Goal: Transaction & Acquisition: Book appointment/travel/reservation

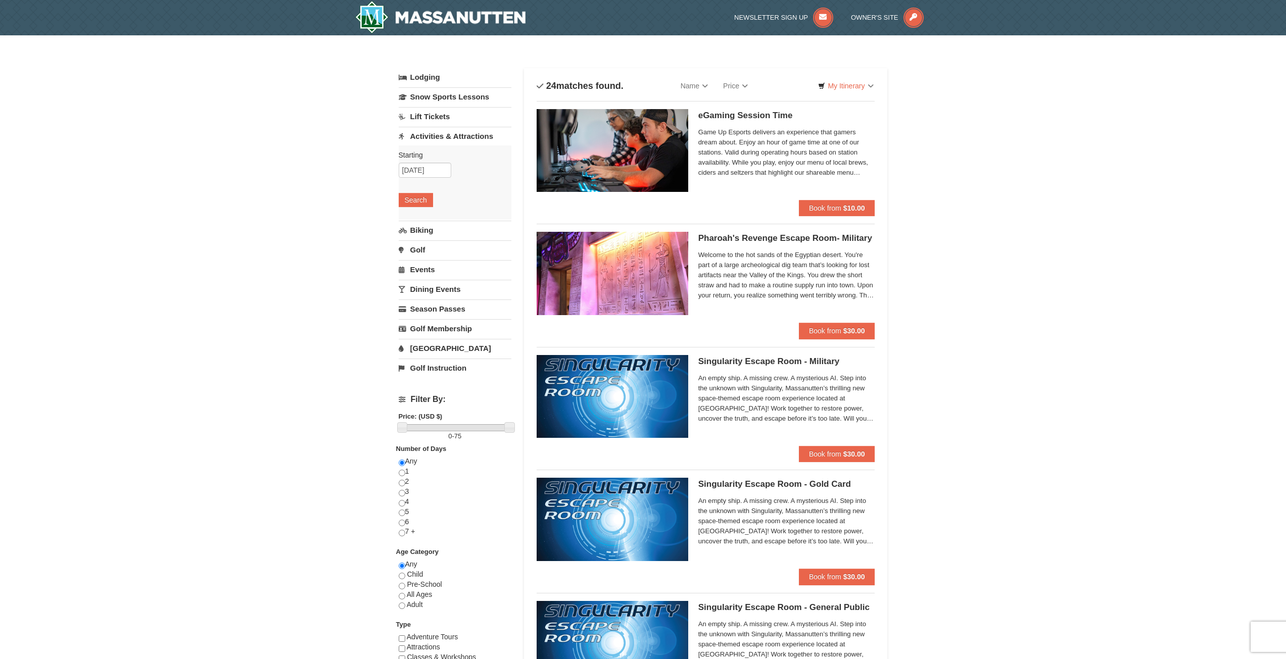
click at [354, 121] on link "Lift Tickets" at bounding box center [455, 116] width 113 height 19
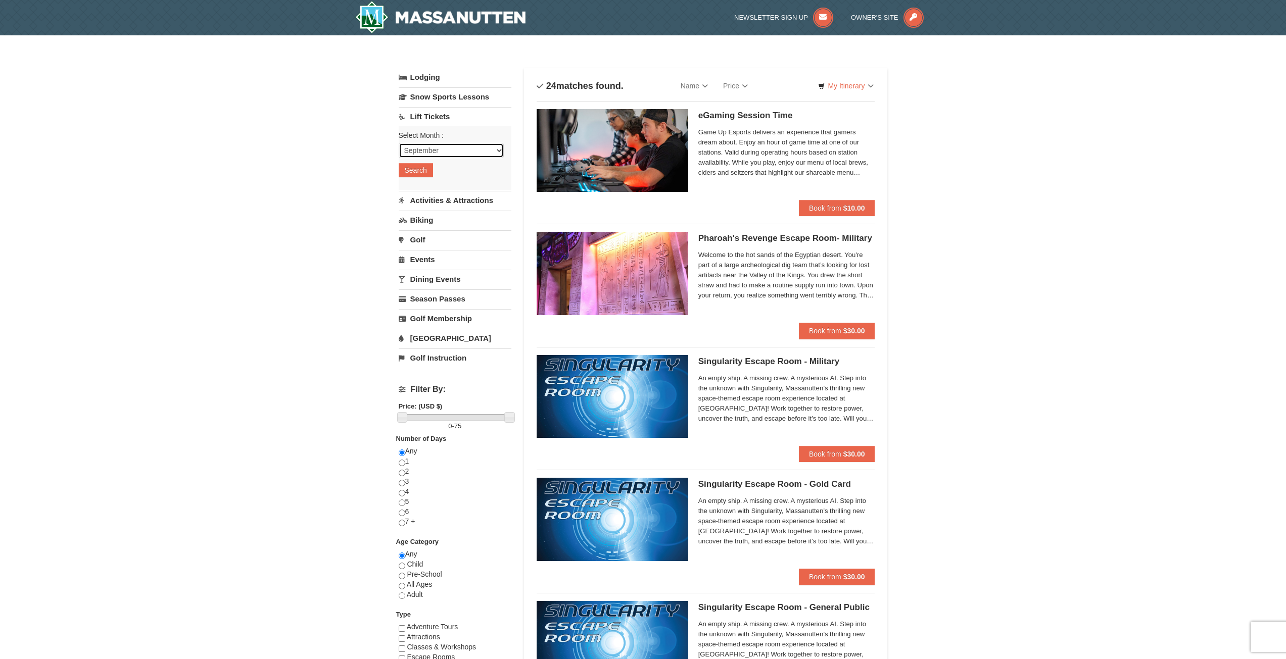
click at [354, 153] on select "September October November December January February March April May June July …" at bounding box center [451, 150] width 105 height 15
select select "10"
click at [354, 143] on select "September October November December January February March April May June July …" at bounding box center [451, 150] width 105 height 15
click at [354, 174] on button "Search" at bounding box center [416, 170] width 34 height 14
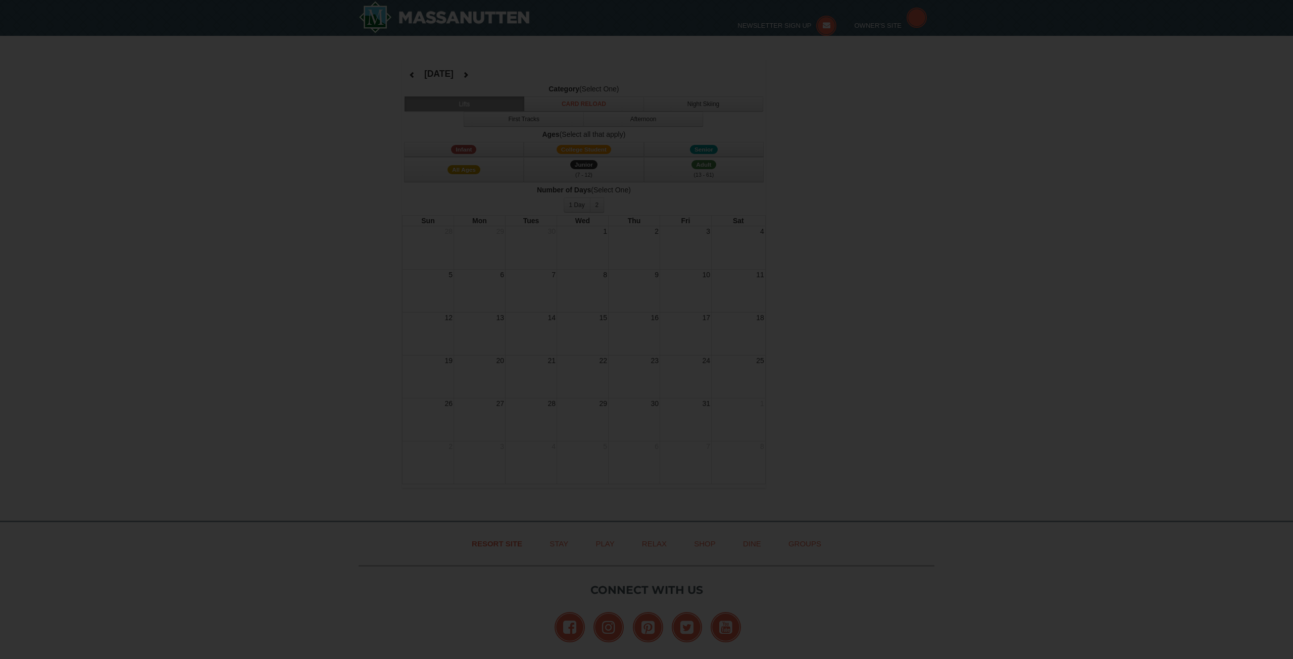
select select "10"
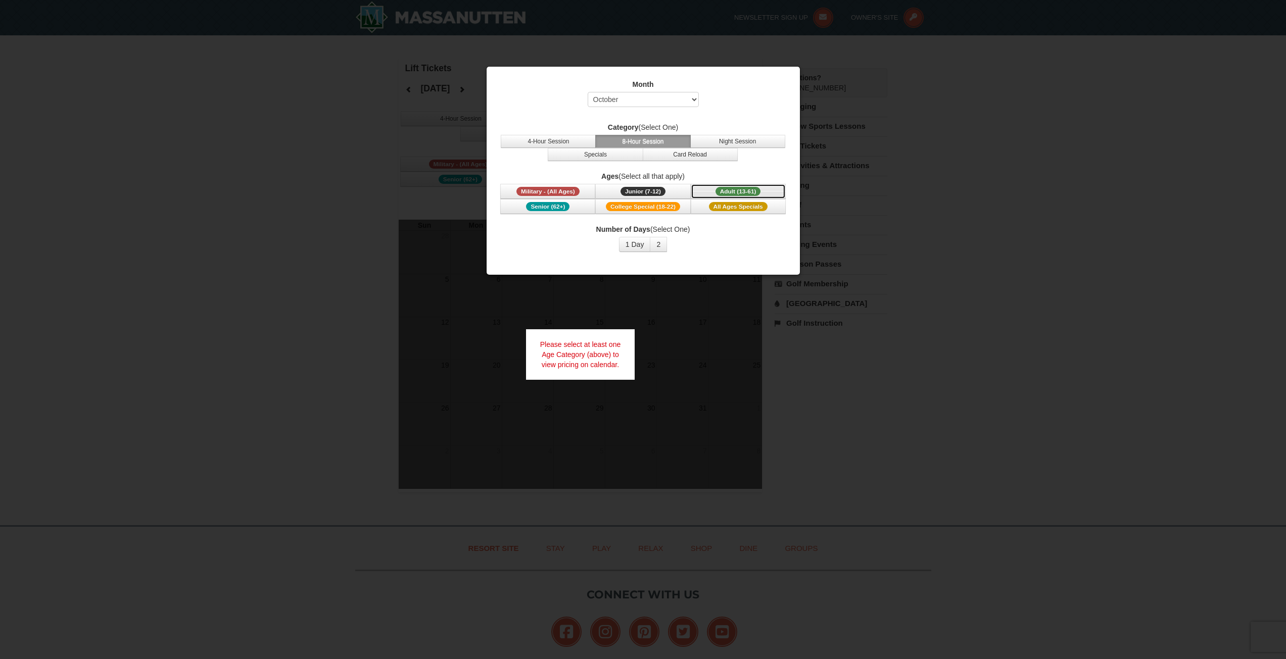
click at [732, 187] on span "Adult (13-61)" at bounding box center [737, 191] width 45 height 9
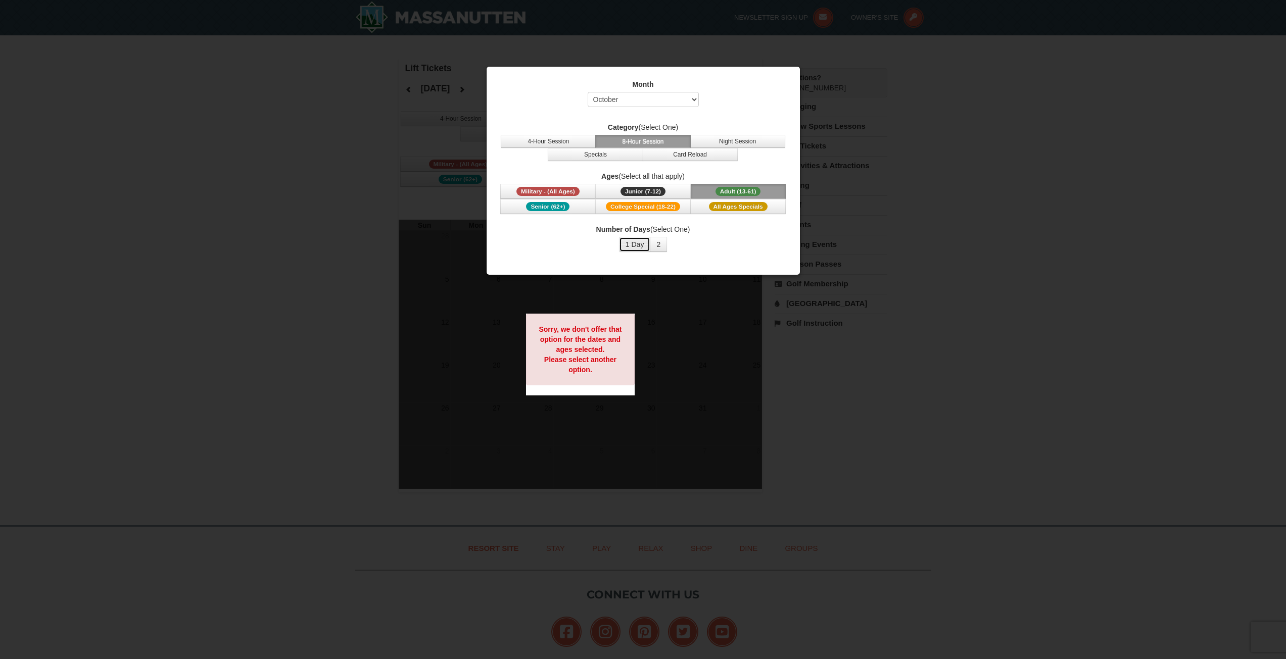
click at [635, 248] on button "1 Day" at bounding box center [635, 244] width 32 height 15
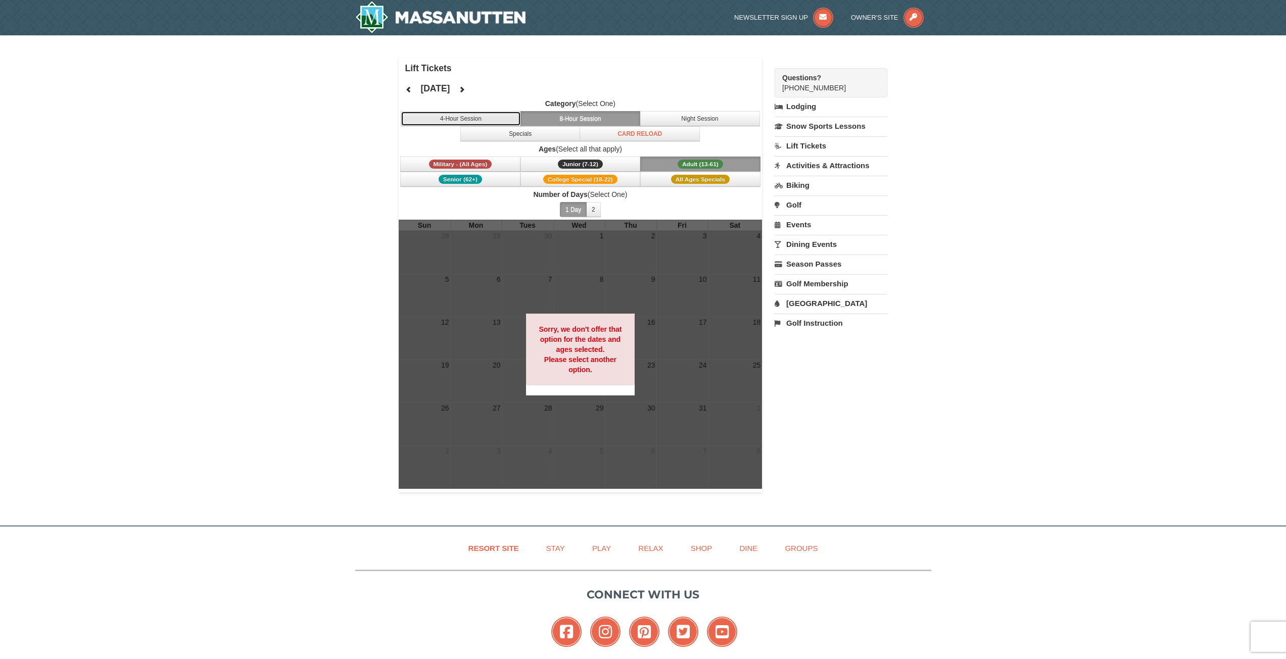
click at [485, 119] on button "4-Hour Session" at bounding box center [461, 118] width 120 height 15
click at [685, 121] on button "Night Session" at bounding box center [700, 118] width 120 height 15
click at [530, 135] on button "Specials" at bounding box center [520, 133] width 120 height 15
click at [560, 124] on button "8-Hour Session" at bounding box center [580, 118] width 120 height 15
click at [595, 210] on button "2" at bounding box center [593, 209] width 15 height 15
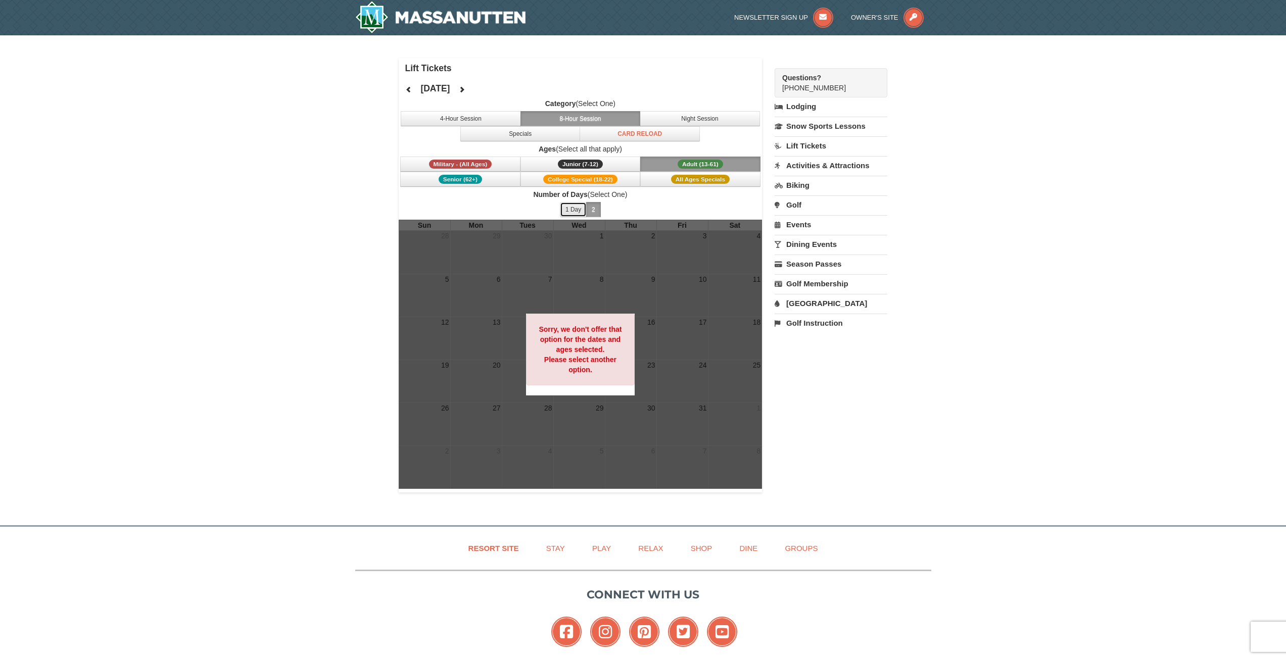
click at [573, 211] on button "1 Day" at bounding box center [573, 209] width 27 height 15
click at [585, 164] on span "Junior (7-12)" at bounding box center [580, 164] width 45 height 9
click at [465, 162] on span "Military - (All Ages)" at bounding box center [460, 164] width 63 height 9
click at [469, 178] on span "Senior (62+)" at bounding box center [460, 179] width 43 height 9
click at [567, 181] on span "College Special (18-22)" at bounding box center [580, 179] width 74 height 9
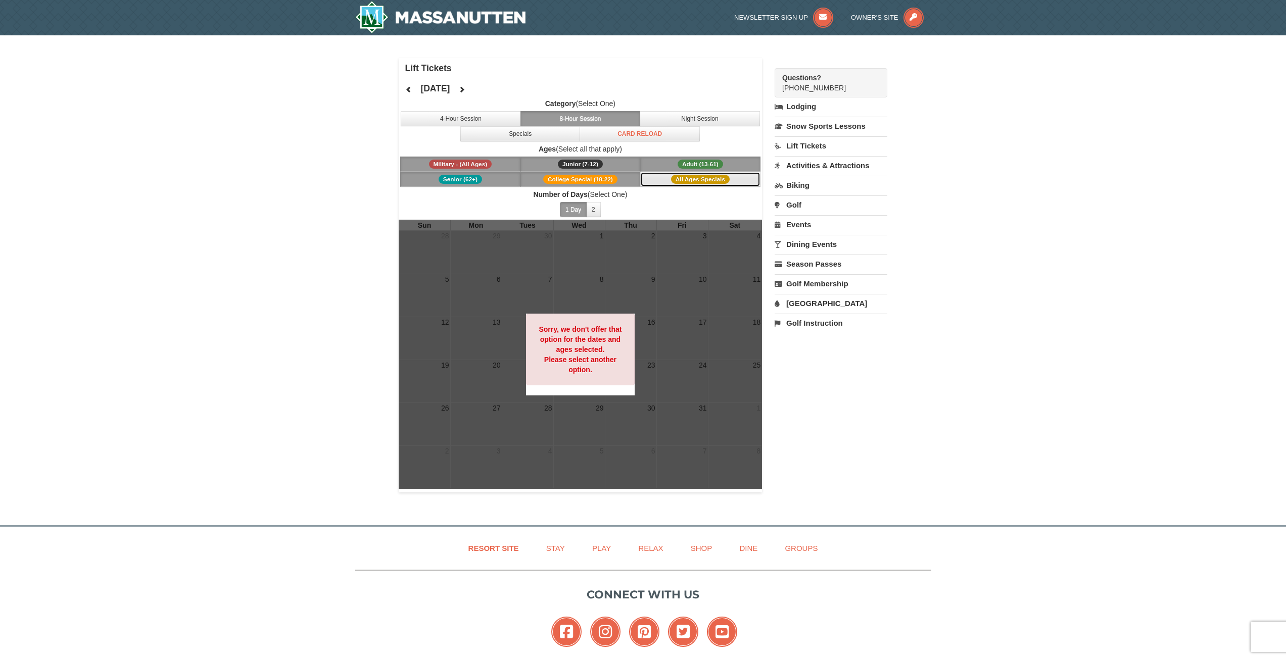
click at [684, 180] on span "All Ages Specials" at bounding box center [700, 179] width 59 height 9
click at [595, 208] on button "2" at bounding box center [593, 209] width 15 height 15
click at [808, 143] on link "Lift Tickets" at bounding box center [831, 145] width 113 height 19
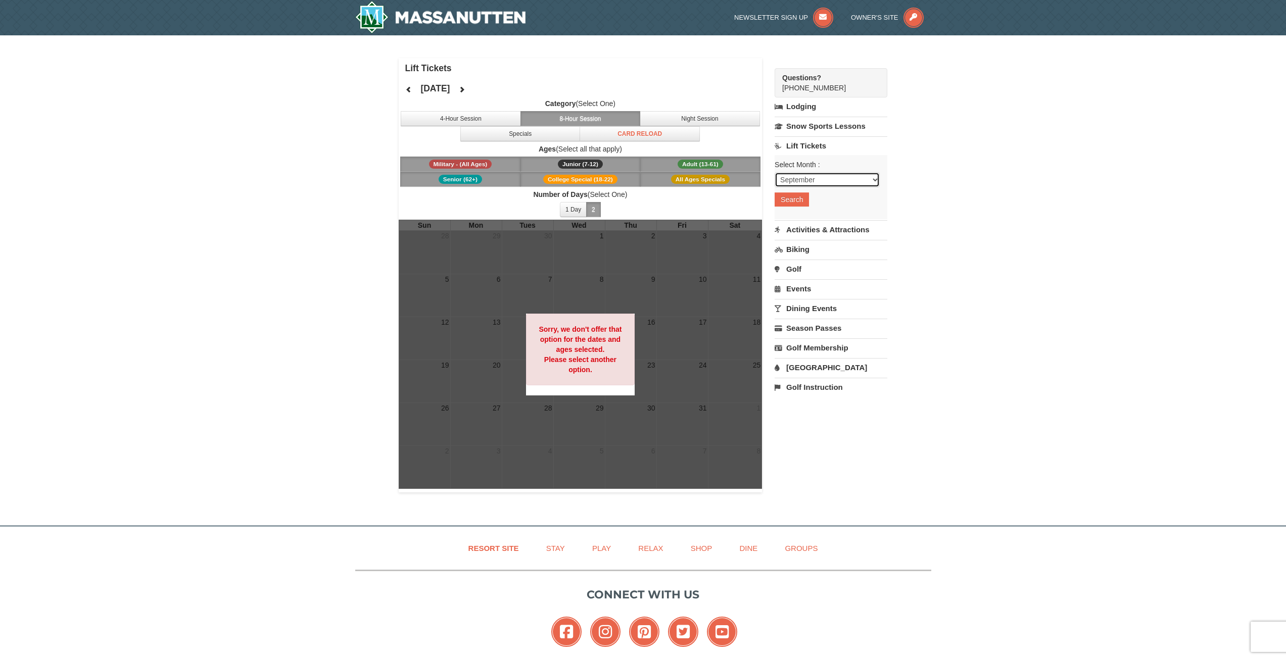
click at [806, 175] on select "September October November December January February March April May June July …" at bounding box center [827, 179] width 105 height 15
click at [775, 172] on select "September October November December January February March April May June July …" at bounding box center [827, 179] width 105 height 15
click at [794, 194] on button "Search" at bounding box center [792, 200] width 34 height 14
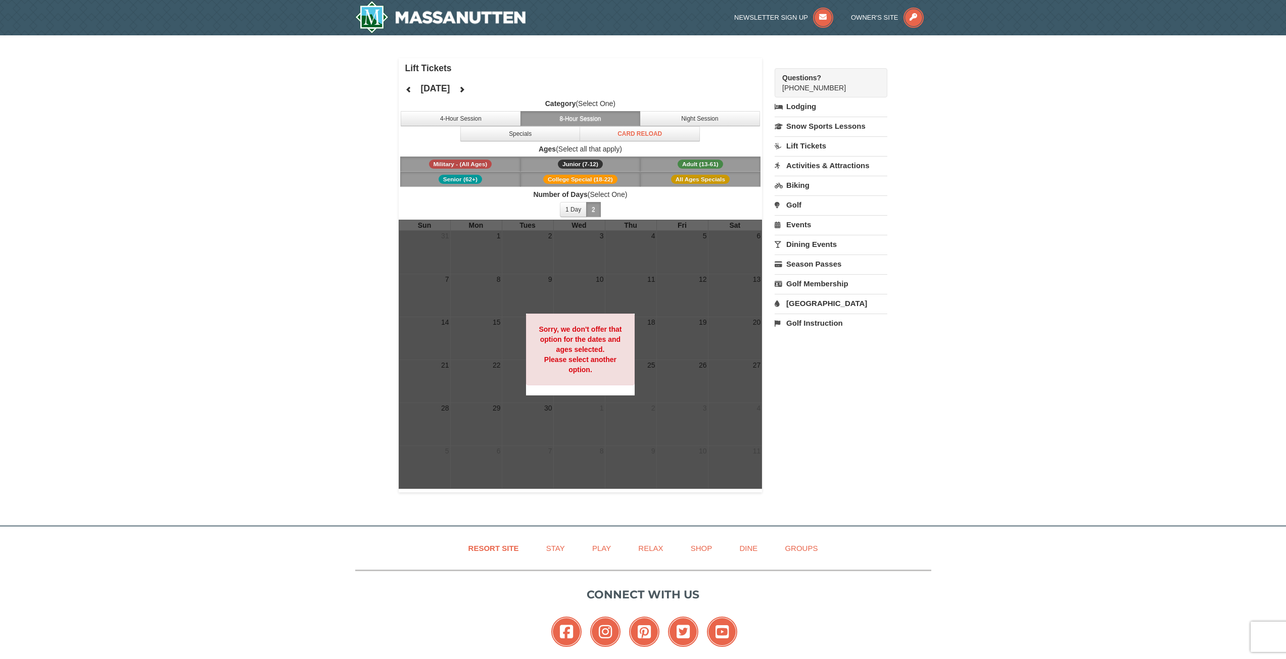
click at [816, 148] on link "Lift Tickets" at bounding box center [831, 145] width 113 height 19
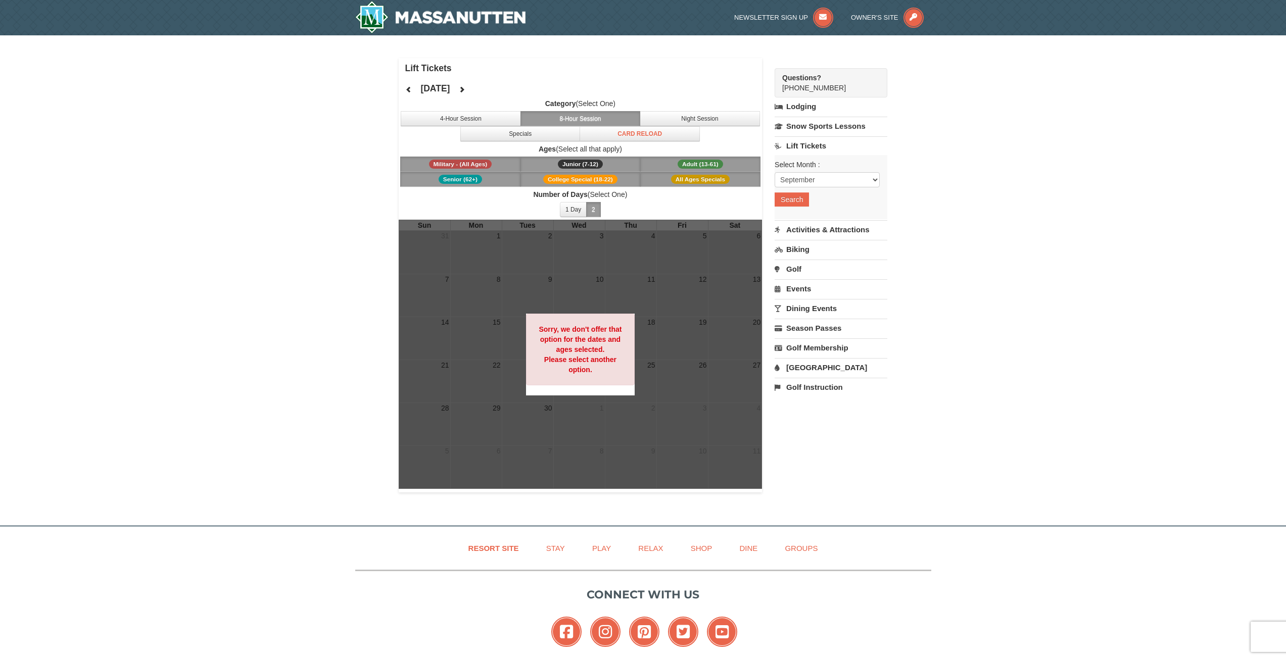
click at [819, 231] on link "Activities & Attractions" at bounding box center [831, 229] width 113 height 19
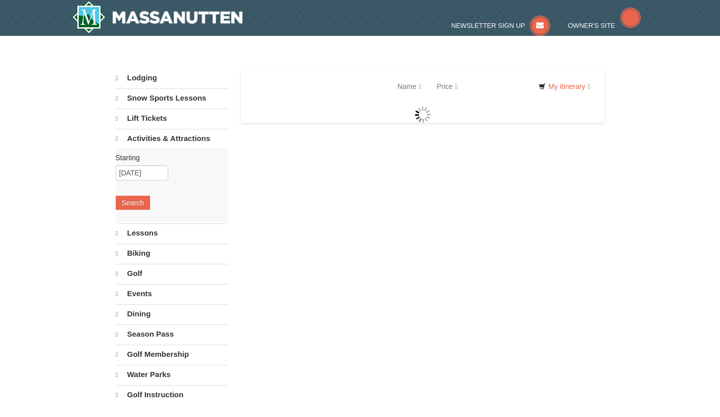
select select "9"
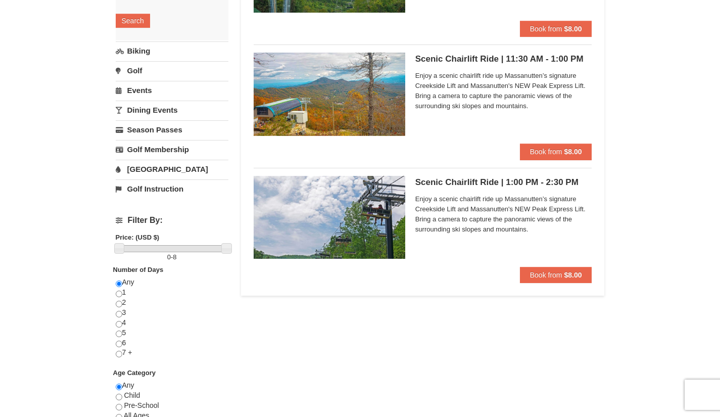
scroll to position [152, 0]
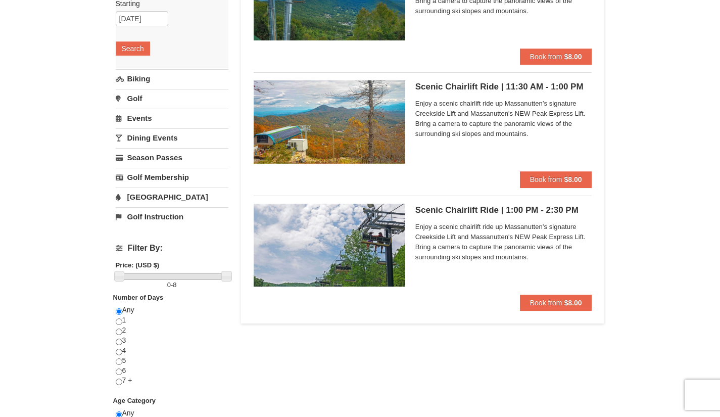
click at [350, 249] on img at bounding box center [330, 245] width 152 height 83
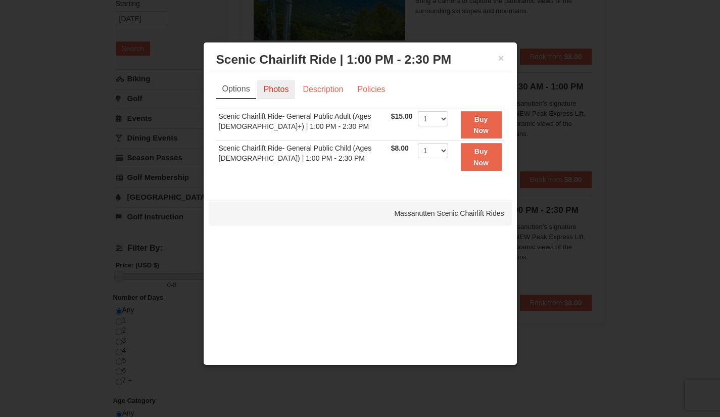
click at [271, 91] on link "Photos" at bounding box center [276, 89] width 38 height 19
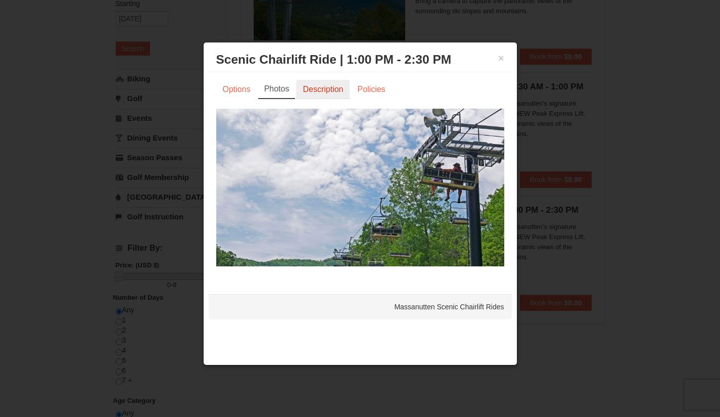
click at [317, 93] on link "Description" at bounding box center [323, 89] width 54 height 19
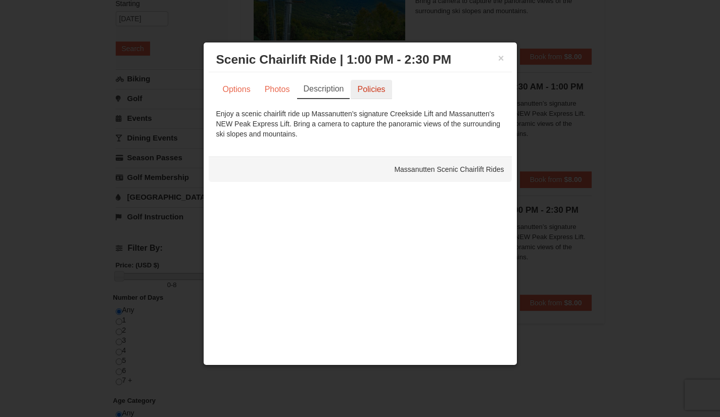
click at [376, 89] on link "Policies" at bounding box center [371, 89] width 41 height 19
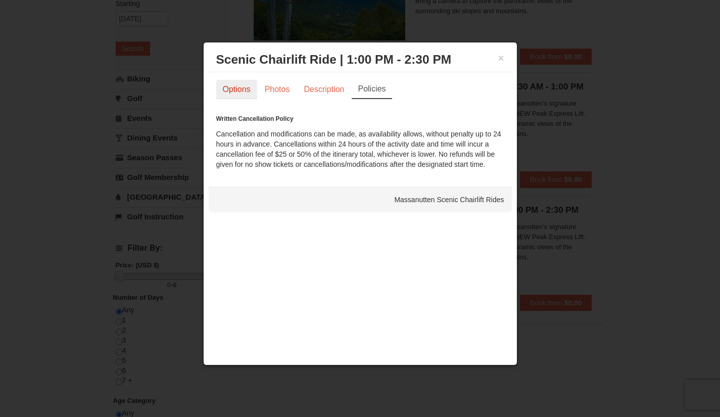
click at [234, 83] on link "Options" at bounding box center [236, 89] width 41 height 19
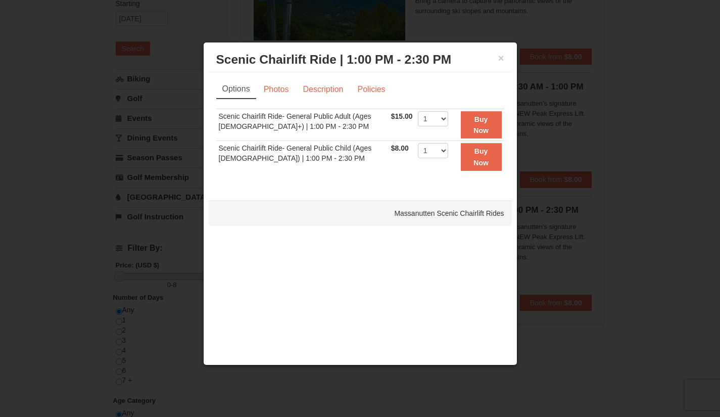
click at [506, 55] on div "× Scenic Chairlift Ride | 1:00 PM - 2:30 PM Massanutten Scenic Chairlift Rides" at bounding box center [360, 59] width 303 height 25
click at [501, 55] on button "×" at bounding box center [501, 58] width 6 height 10
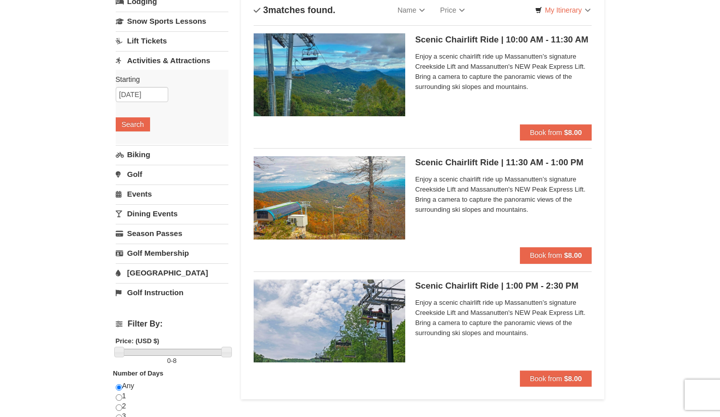
scroll to position [0, 0]
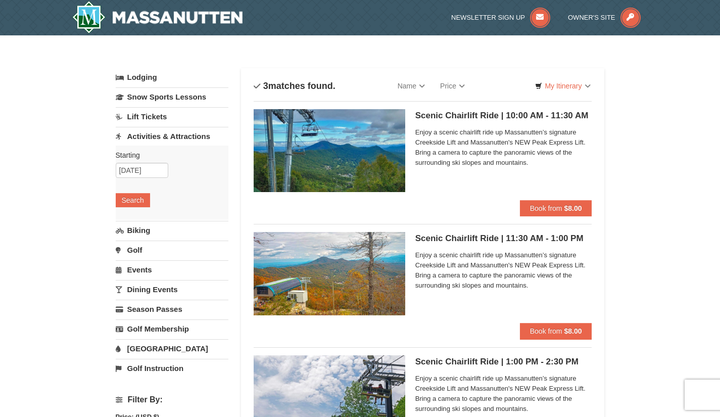
click at [358, 277] on img at bounding box center [330, 273] width 152 height 83
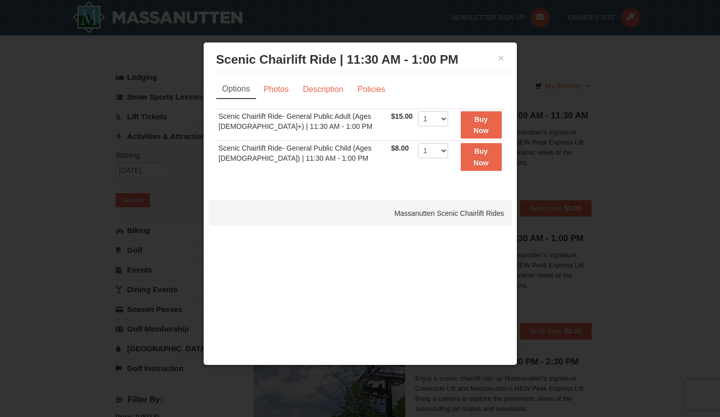
click at [280, 101] on div "Options Photos Description Policies Sorry, no matches found. Please remove some…" at bounding box center [360, 132] width 288 height 104
click at [274, 88] on link "Photos" at bounding box center [276, 89] width 38 height 19
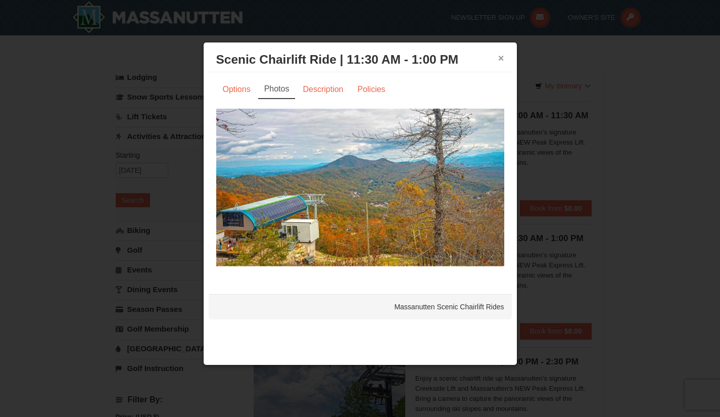
click at [503, 57] on button "×" at bounding box center [501, 58] width 6 height 10
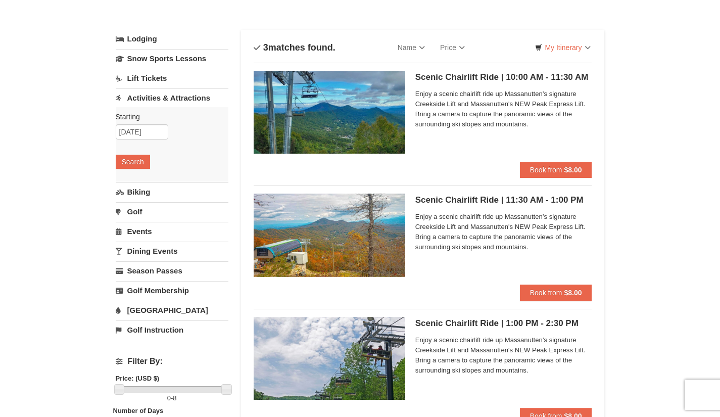
scroll to position [51, 0]
